Goal: Information Seeking & Learning: Compare options

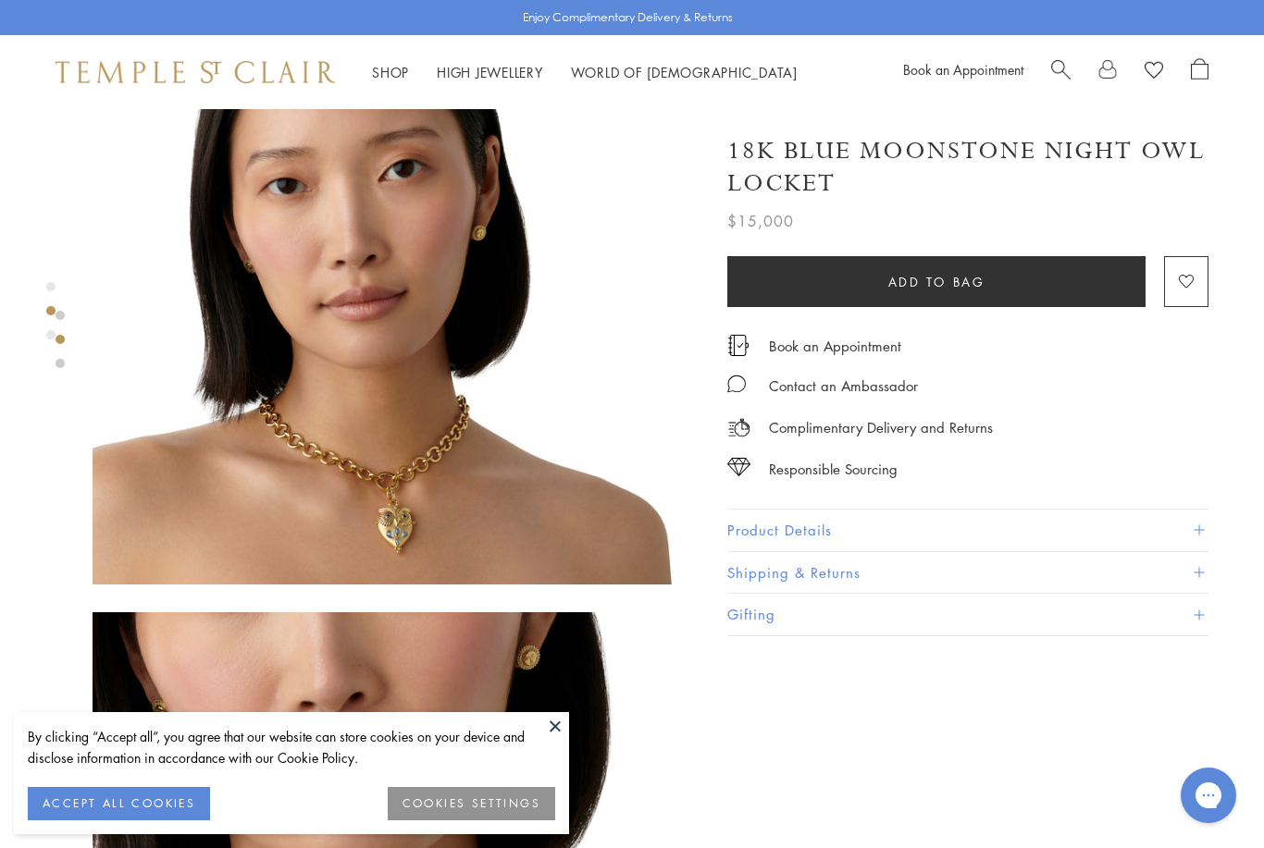
scroll to position [730, 0]
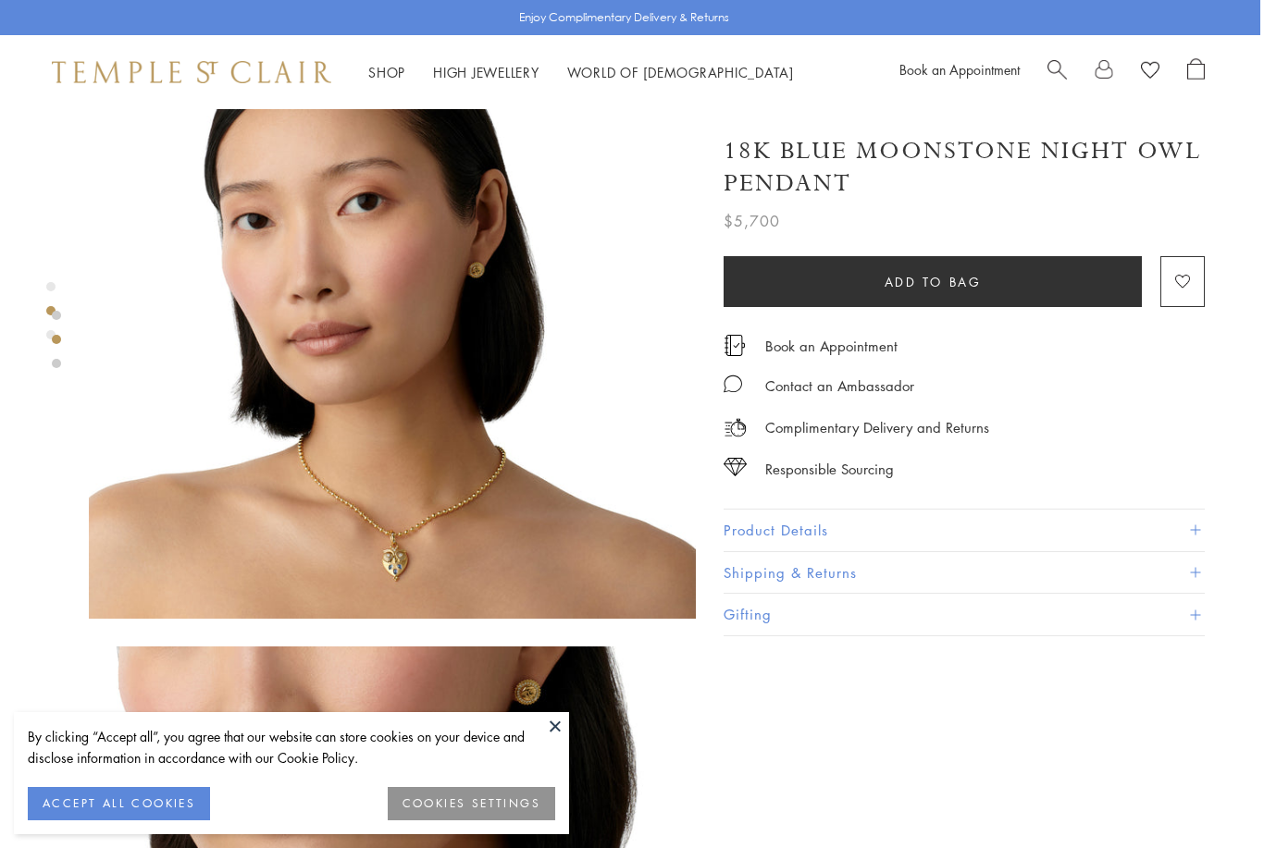
scroll to position [705, 4]
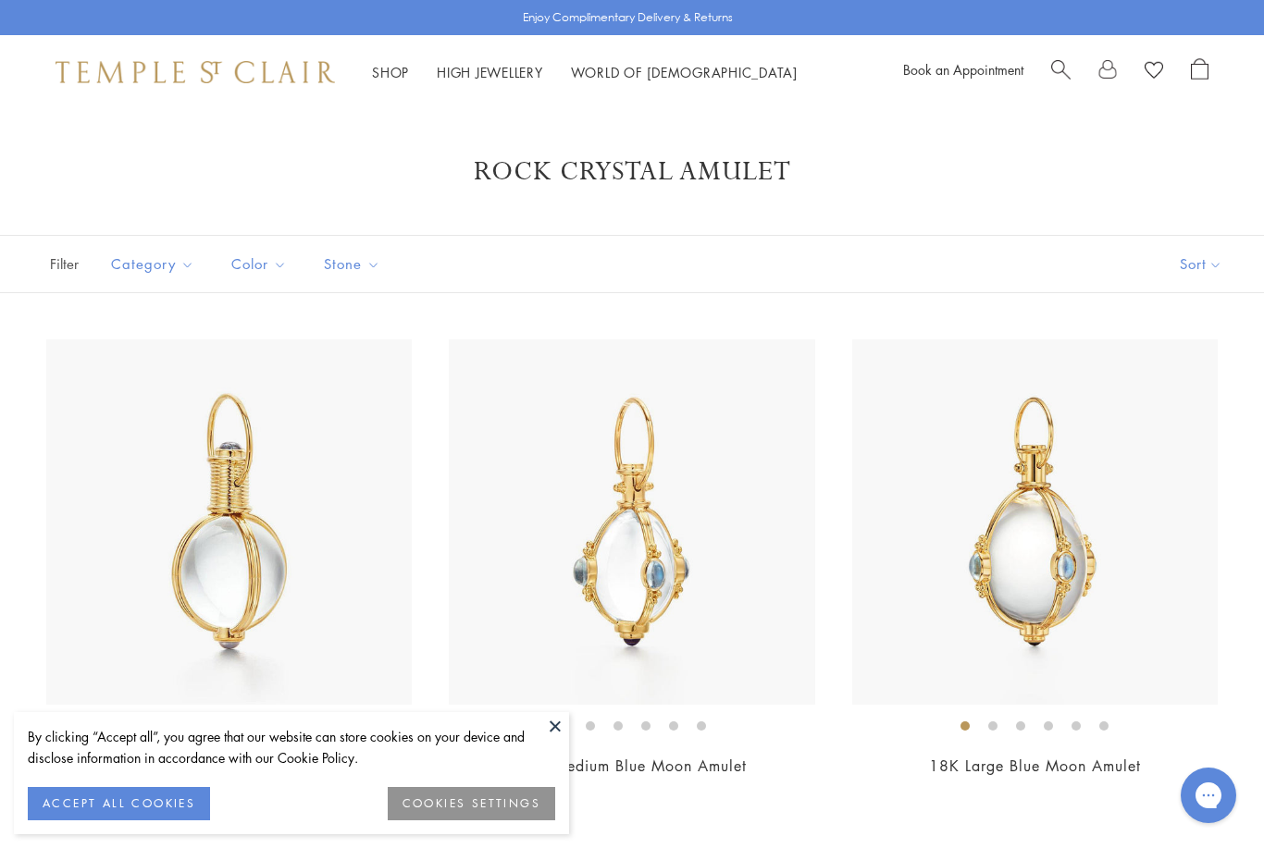
click at [1068, 65] on span "Search" at bounding box center [1060, 67] width 19 height 19
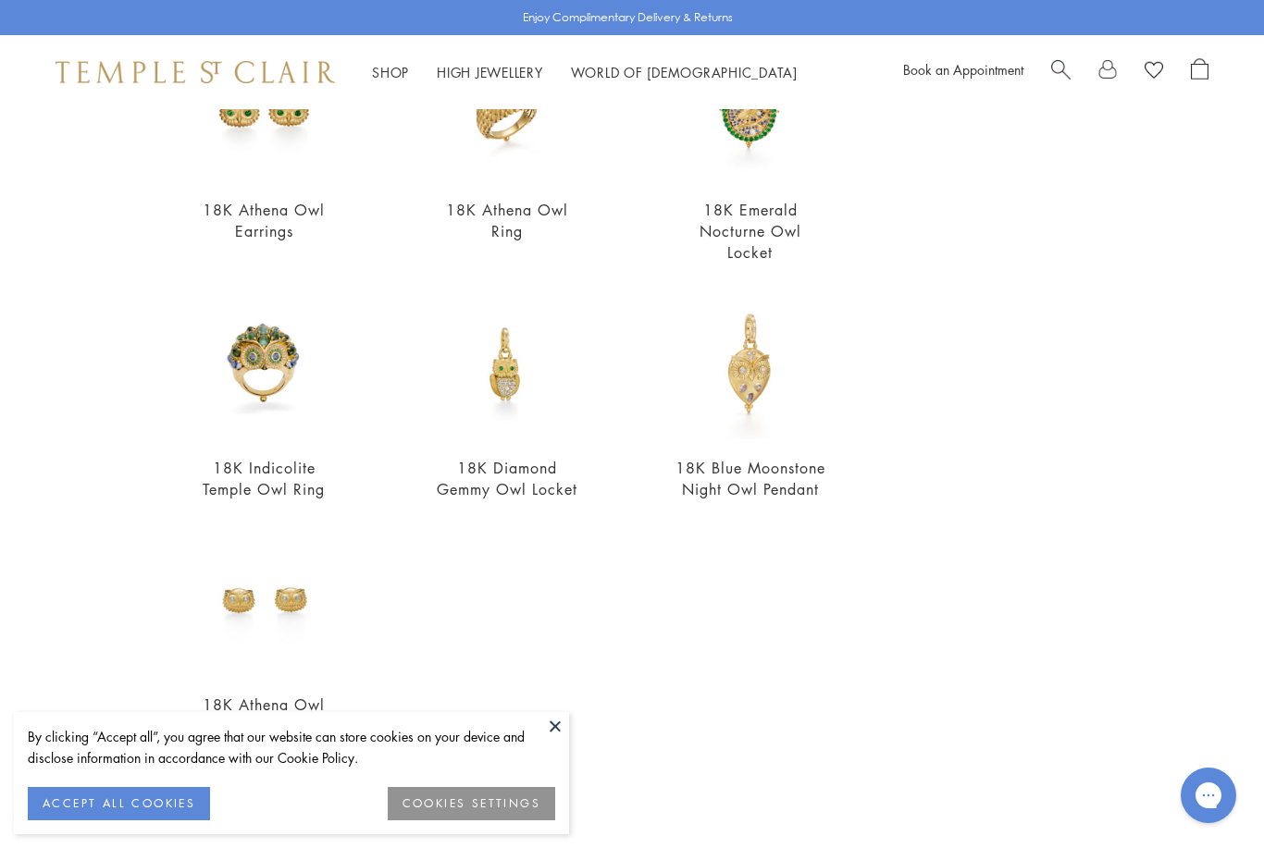
scroll to position [492, 0]
type input "***"
click at [543, 733] on button at bounding box center [555, 726] width 28 height 28
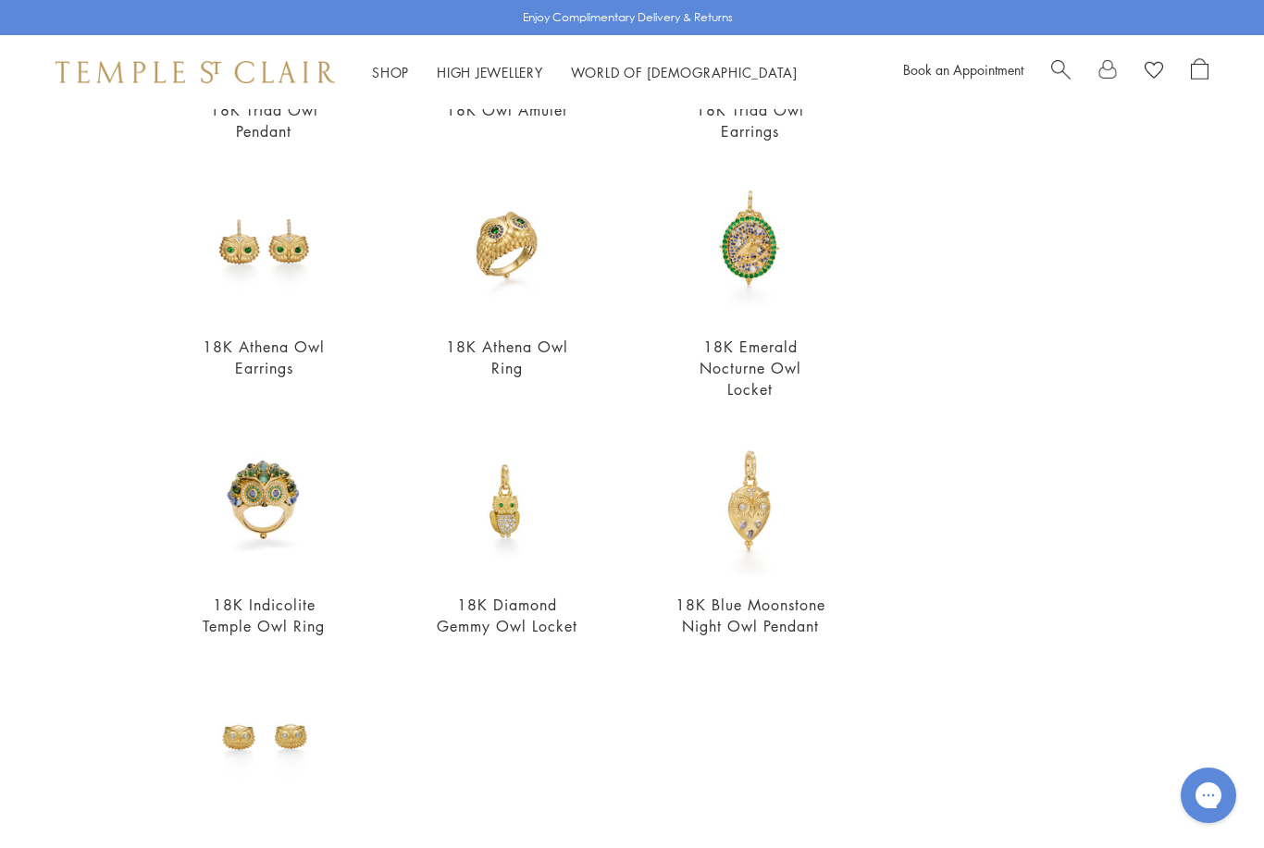
scroll to position [354, 0]
click at [501, 566] on img at bounding box center [507, 502] width 151 height 151
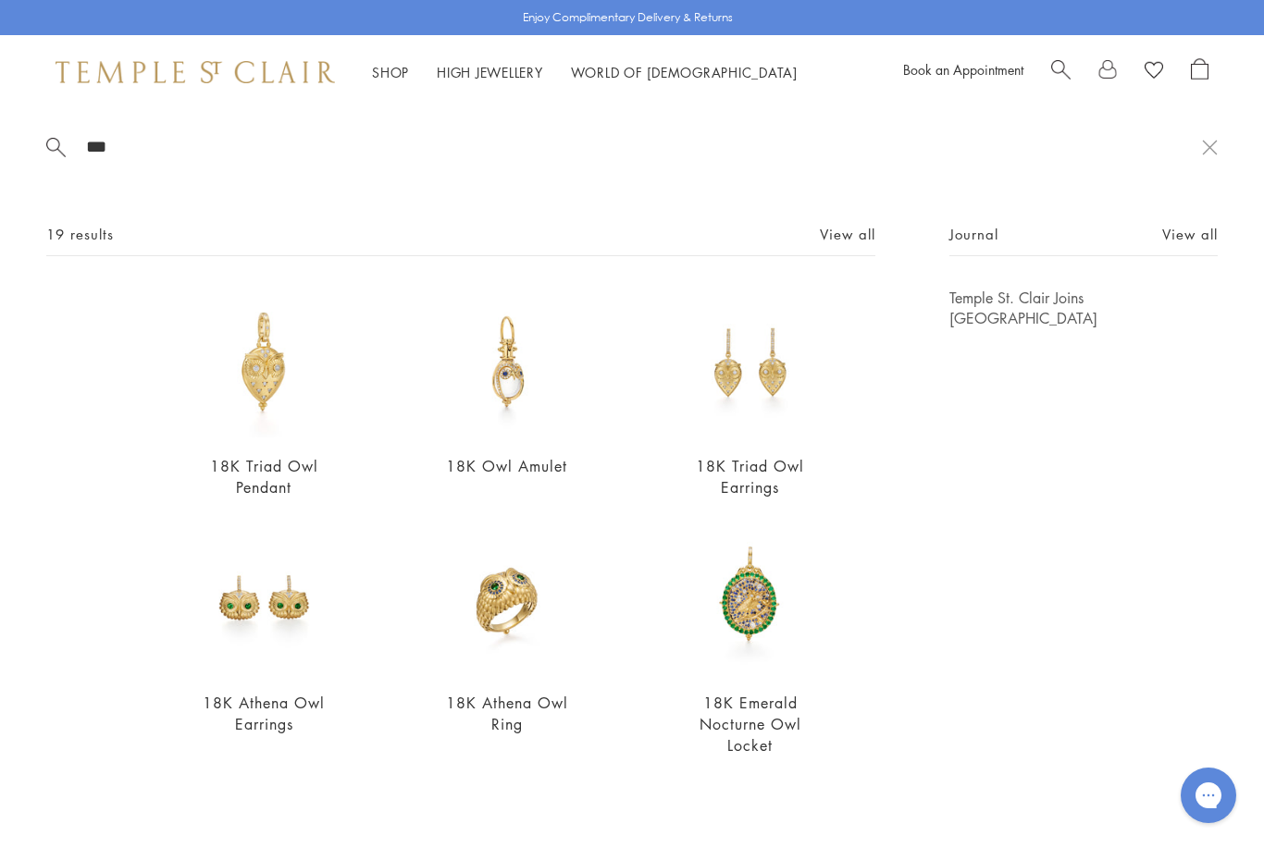
scroll to position [0, 0]
